Goal: Task Accomplishment & Management: Manage account settings

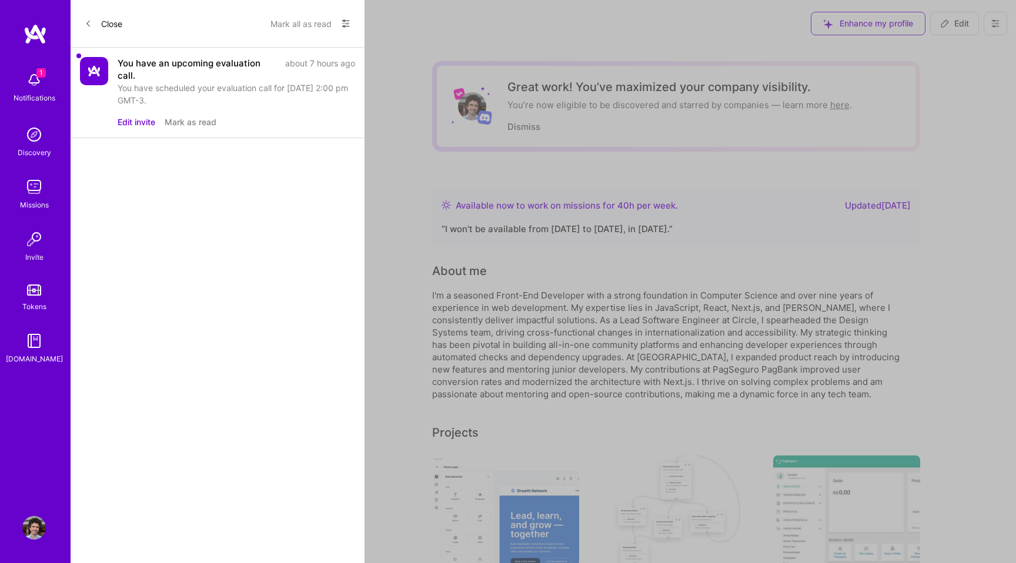
click at [124, 123] on button "Edit invite" at bounding box center [137, 122] width 38 height 12
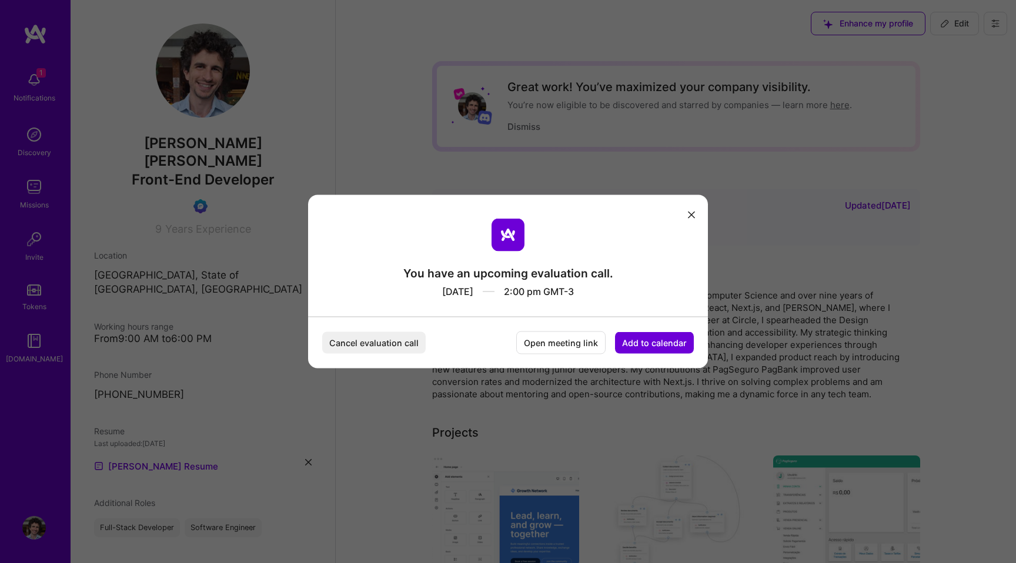
click at [694, 216] on icon "modal" at bounding box center [691, 214] width 7 height 7
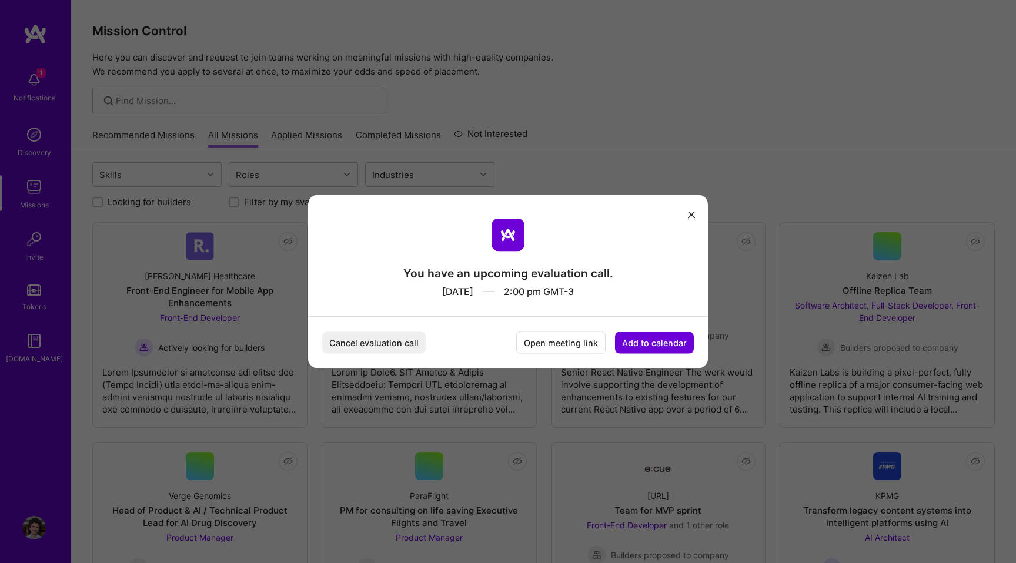
click at [687, 211] on button "modal" at bounding box center [692, 214] width 14 height 19
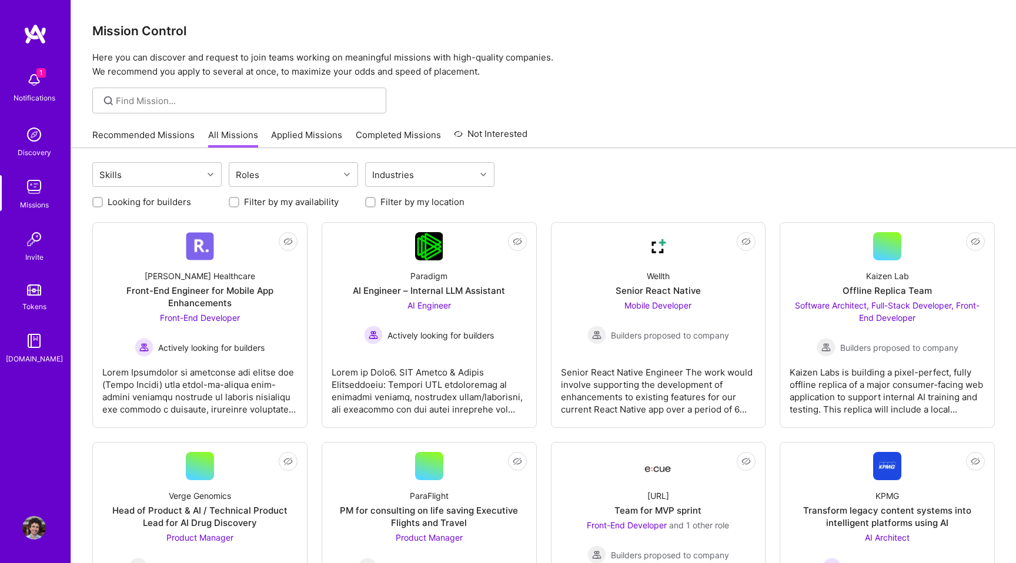
click at [31, 529] on img at bounding box center [34, 528] width 24 height 24
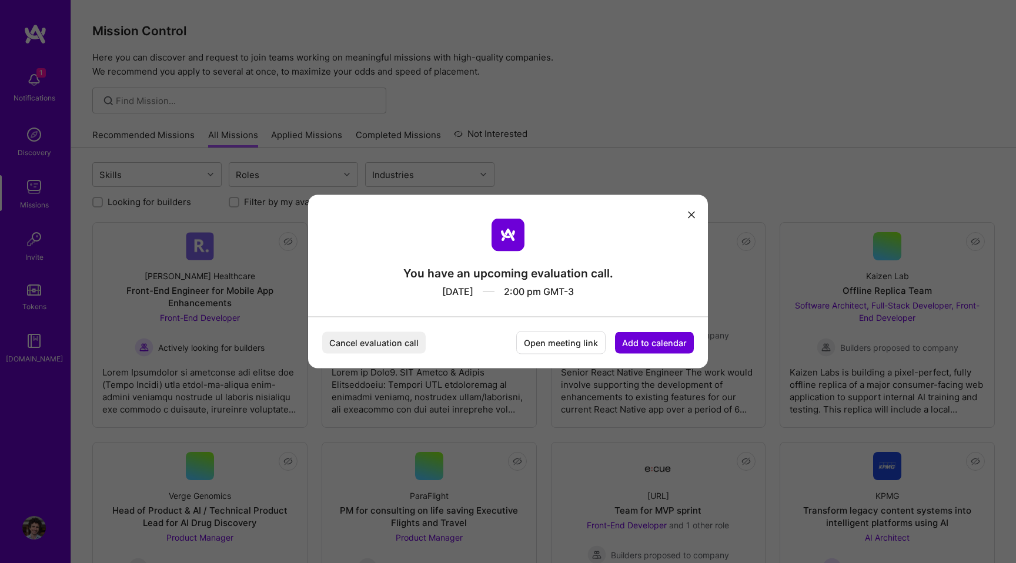
click at [34, 86] on div "You have an upcoming evaluation call. Aug 13, 2025 2:00 pm GMT-3 Cancel evaluat…" at bounding box center [508, 281] width 1016 height 563
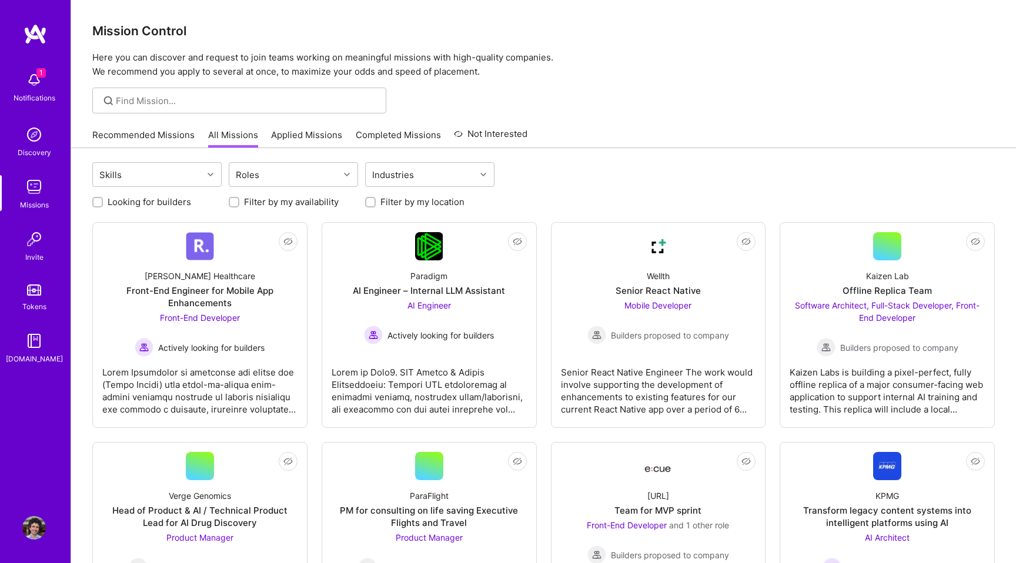
click at [35, 86] on img at bounding box center [34, 80] width 24 height 24
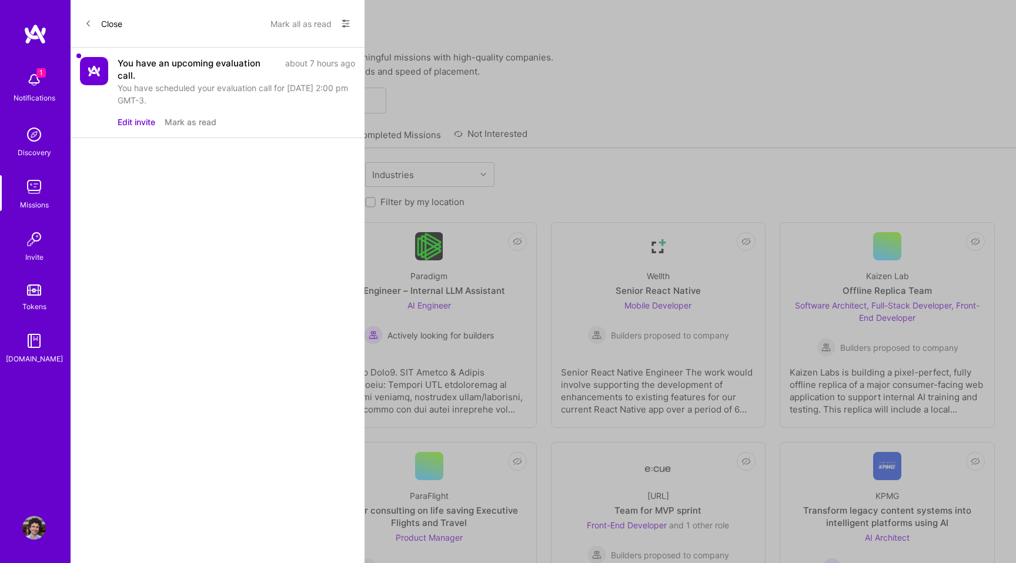
click at [189, 124] on button "Mark as read" at bounding box center [191, 122] width 52 height 12
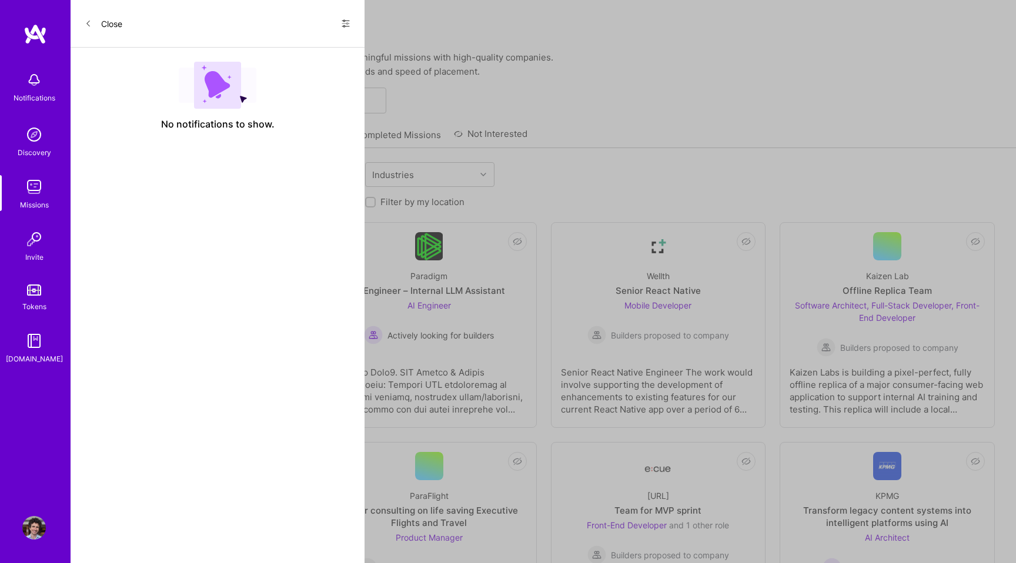
click at [348, 25] on icon at bounding box center [345, 23] width 9 height 9
click at [267, 48] on span "Show all notifications" at bounding box center [263, 48] width 82 height 12
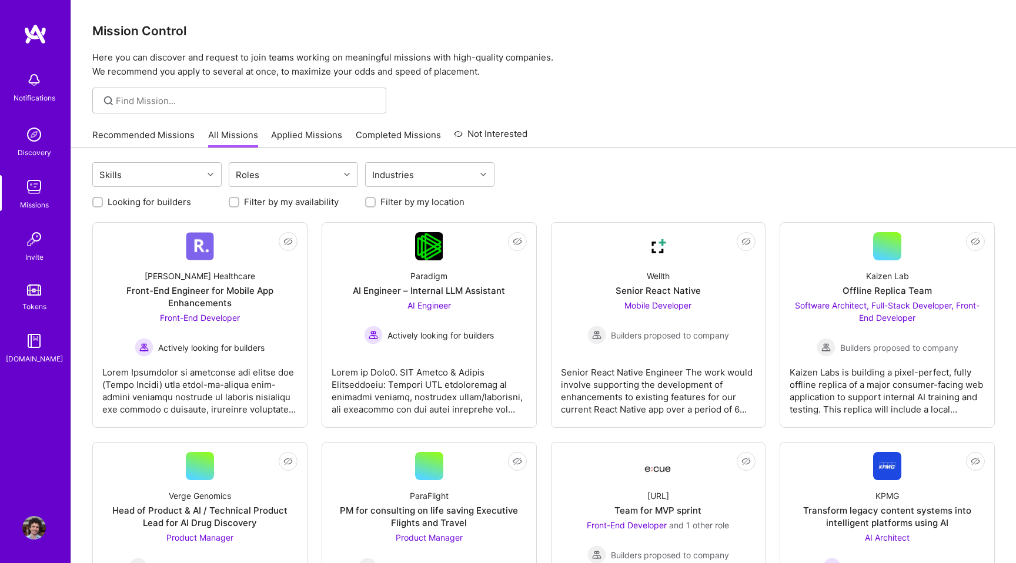
click at [84, 69] on div "Mission Control Here you can discover and request to join teams working on mean…" at bounding box center [543, 39] width 945 height 79
